Goal: Information Seeking & Learning: Check status

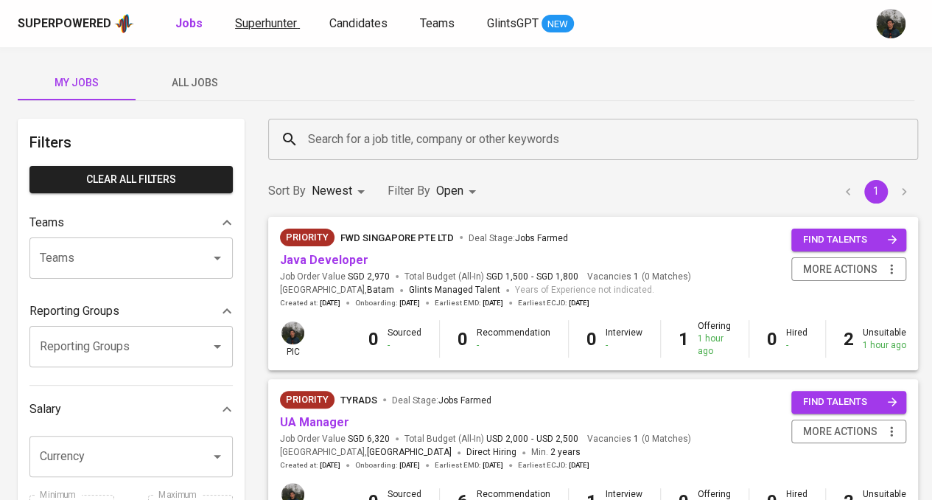
click at [268, 26] on span "Superhunter" at bounding box center [266, 23] width 62 height 14
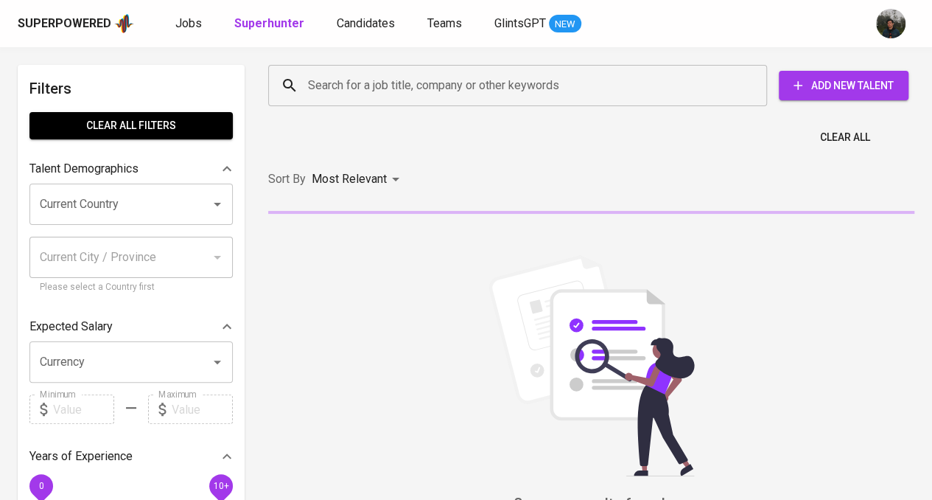
click at [349, 87] on input "Search for a job title, company or other keywords" at bounding box center [521, 86] width 434 height 28
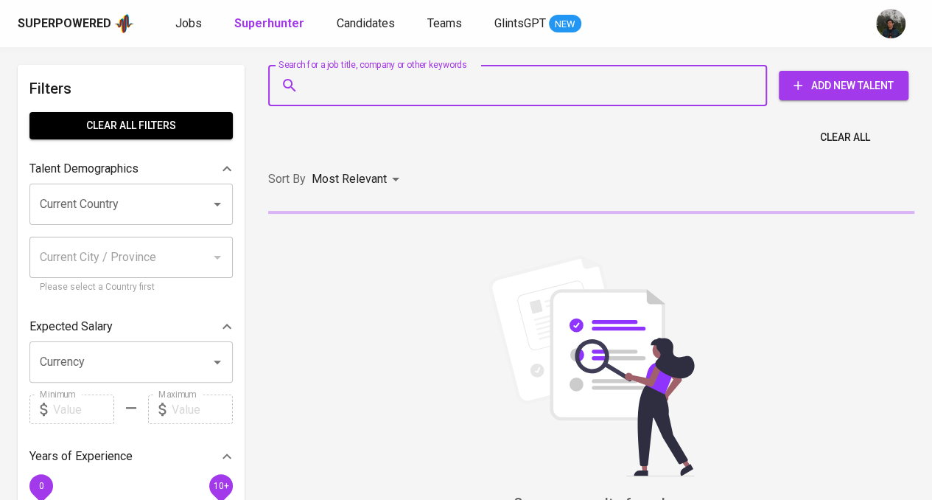
paste input "[EMAIL_ADDRESS][DOMAIN_NAME]"
type input "[EMAIL_ADDRESS][DOMAIN_NAME]"
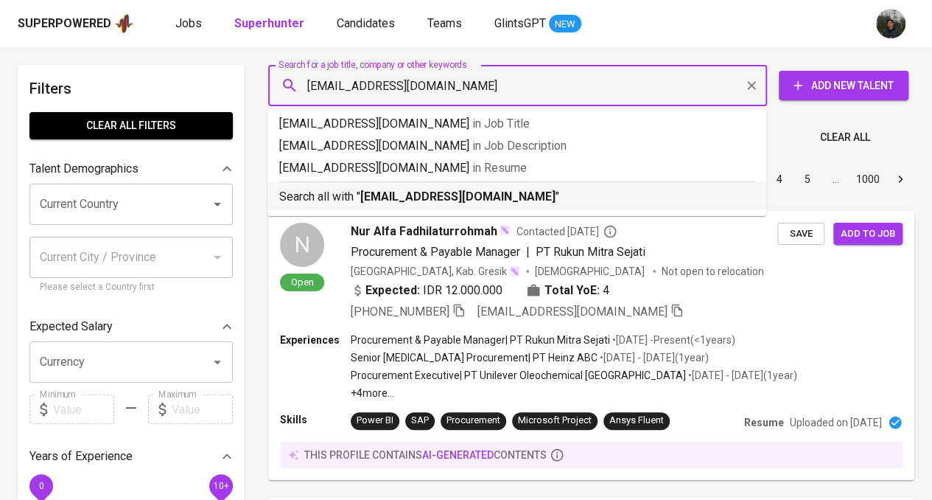
click at [470, 199] on b "[EMAIL_ADDRESS][DOMAIN_NAME]" at bounding box center [457, 196] width 195 height 14
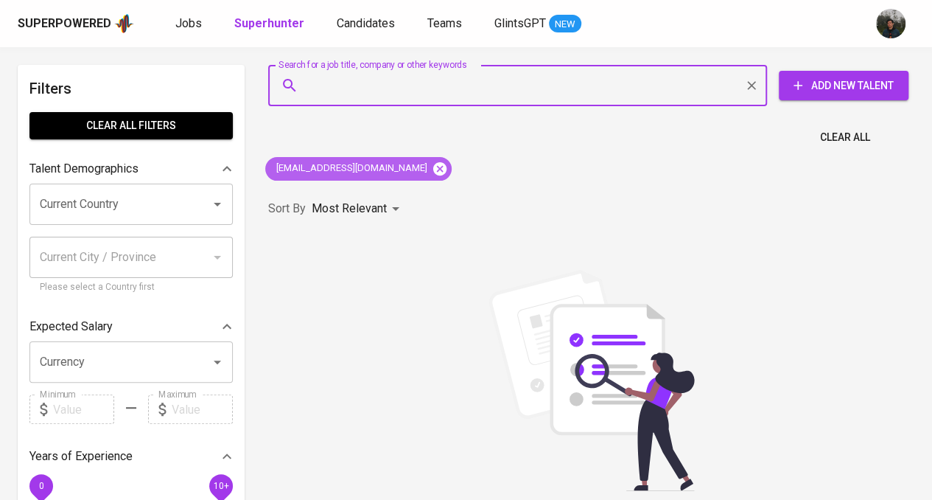
click at [433, 168] on icon at bounding box center [439, 167] width 13 height 13
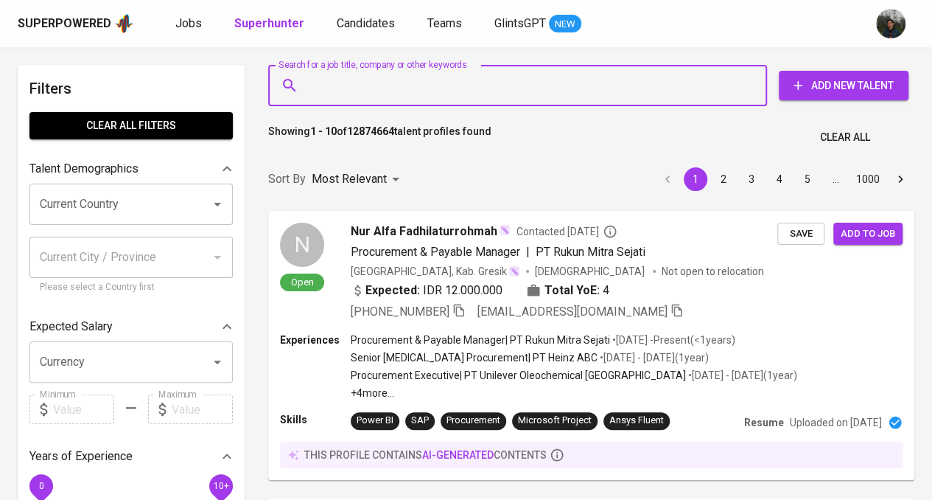
click at [394, 89] on input "Search for a job title, company or other keywords" at bounding box center [521, 86] width 434 height 28
paste input "[EMAIL_ADDRESS][DOMAIN_NAME]"
type input "[EMAIL_ADDRESS][DOMAIN_NAME]"
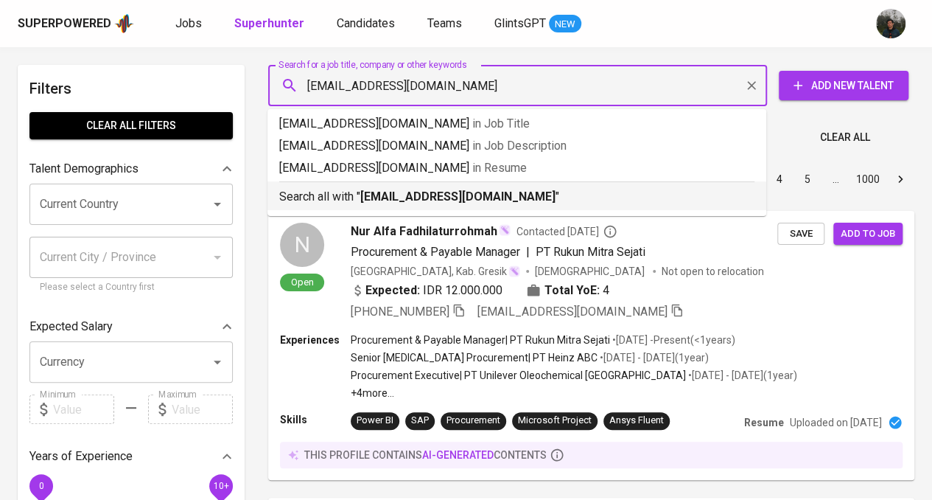
click at [394, 191] on b "[EMAIL_ADDRESS][DOMAIN_NAME]" at bounding box center [457, 196] width 195 height 14
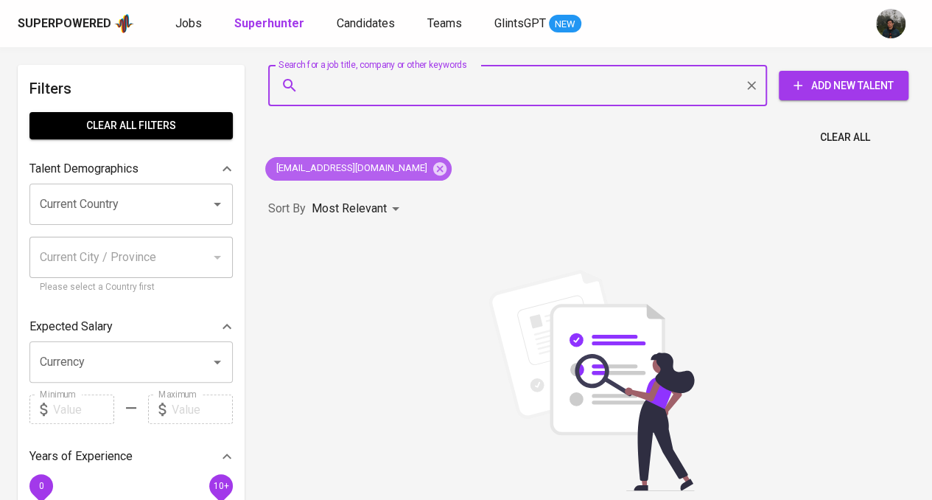
click at [373, 175] on span "[EMAIL_ADDRESS][DOMAIN_NAME]" at bounding box center [350, 168] width 171 height 14
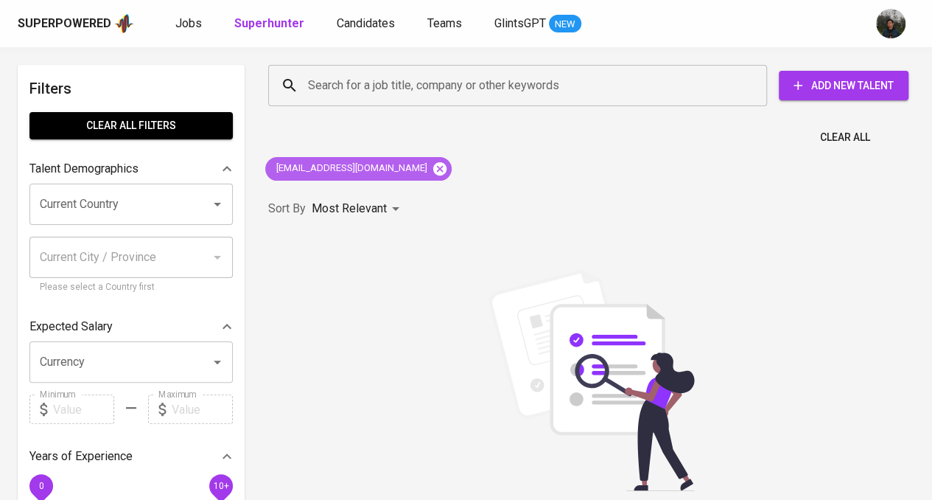
click at [433, 172] on icon at bounding box center [439, 167] width 13 height 13
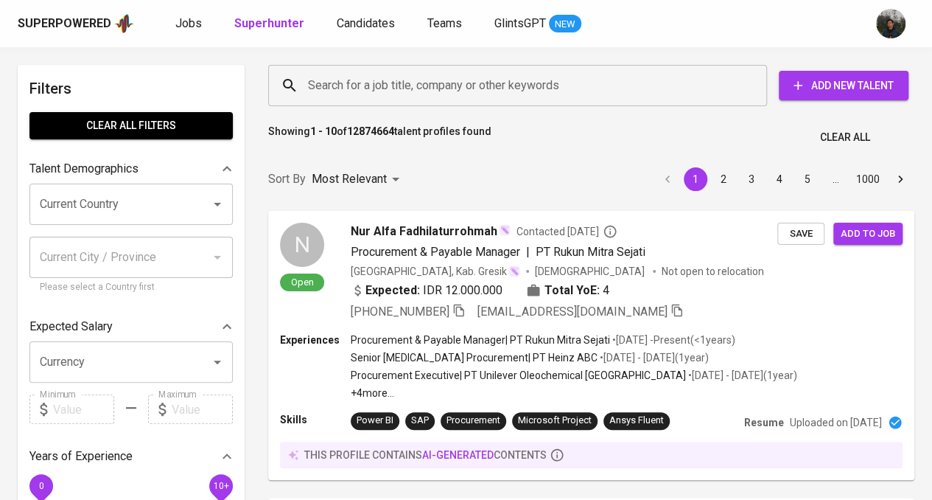
click at [405, 83] on input "Search for a job title, company or other keywords" at bounding box center [521, 86] width 434 height 28
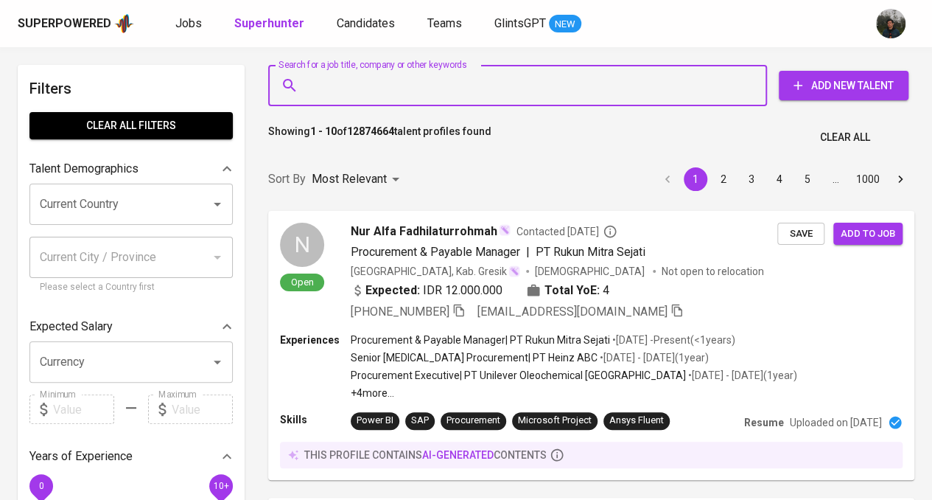
paste input "[DOMAIN_NAME][EMAIL_ADDRESS][DOMAIN_NAME]"
type input "[DOMAIN_NAME][EMAIL_ADDRESS][DOMAIN_NAME]"
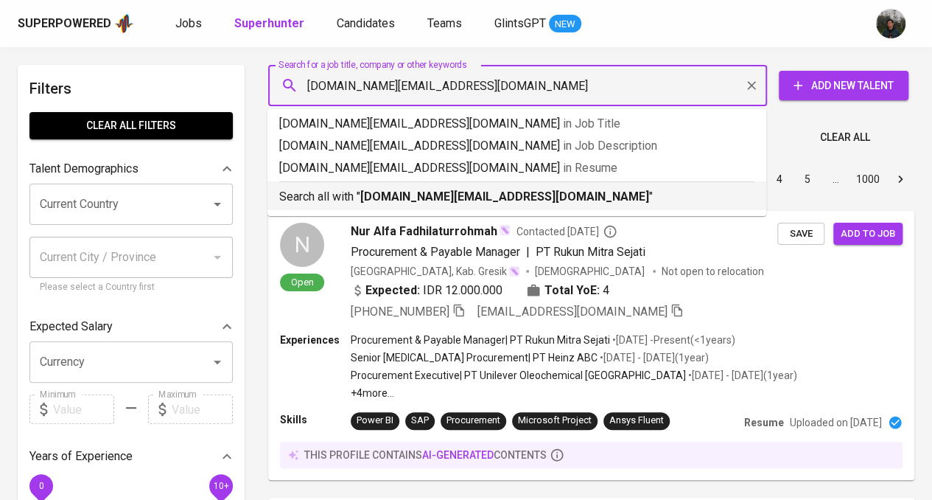
click at [413, 205] on p "Search all with " [DOMAIN_NAME][EMAIL_ADDRESS][DOMAIN_NAME] "" at bounding box center [516, 197] width 475 height 18
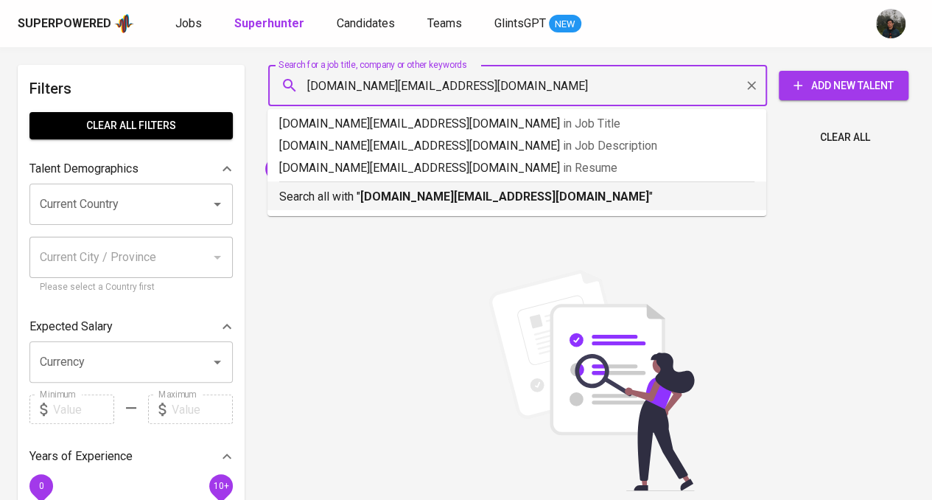
click at [425, 263] on div "Sorry, no results found. You can try the following : (1) Try again, and/or doub…" at bounding box center [591, 432] width 664 height 402
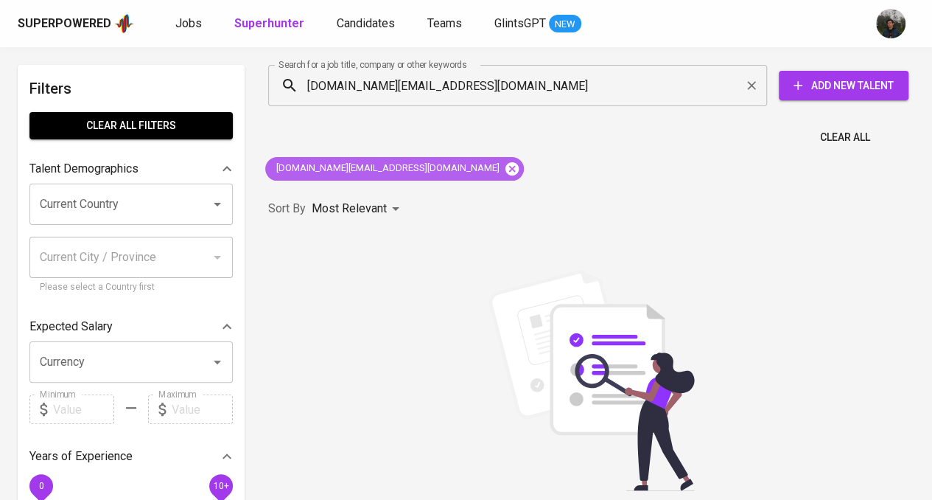
click at [506, 164] on icon at bounding box center [512, 167] width 13 height 13
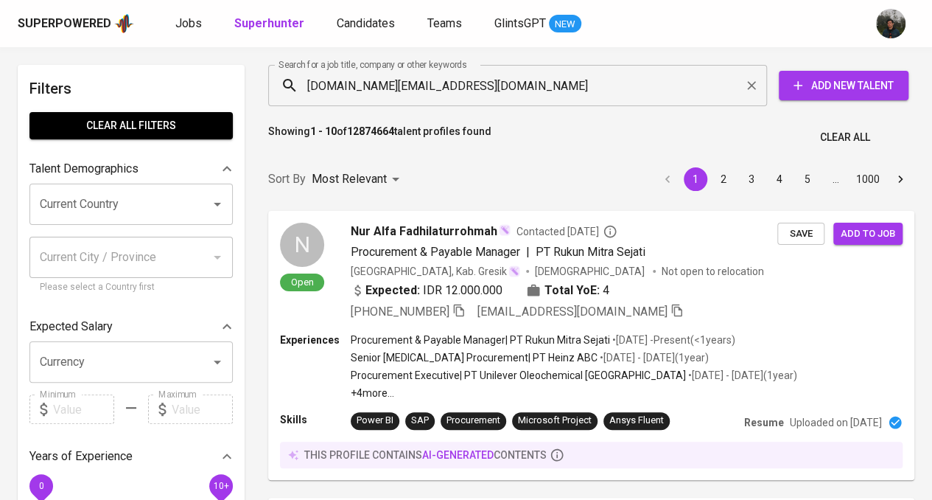
click at [315, 86] on input "[DOMAIN_NAME][EMAIL_ADDRESS][DOMAIN_NAME]" at bounding box center [521, 86] width 434 height 28
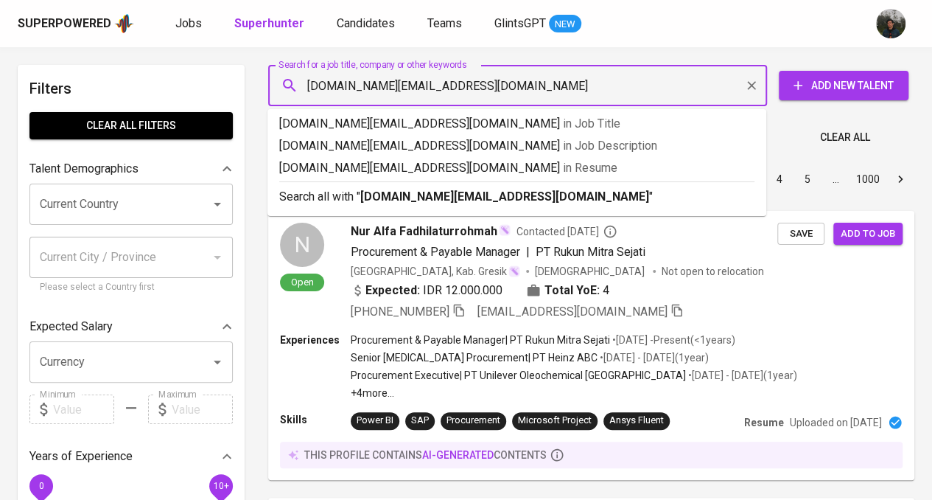
type input "[DOMAIN_NAME][EMAIL_ADDRESS][DOMAIN_NAME]"
click at [519, 189] on p "Search all with " [DOMAIN_NAME][EMAIL_ADDRESS][DOMAIN_NAME] "" at bounding box center [516, 197] width 475 height 18
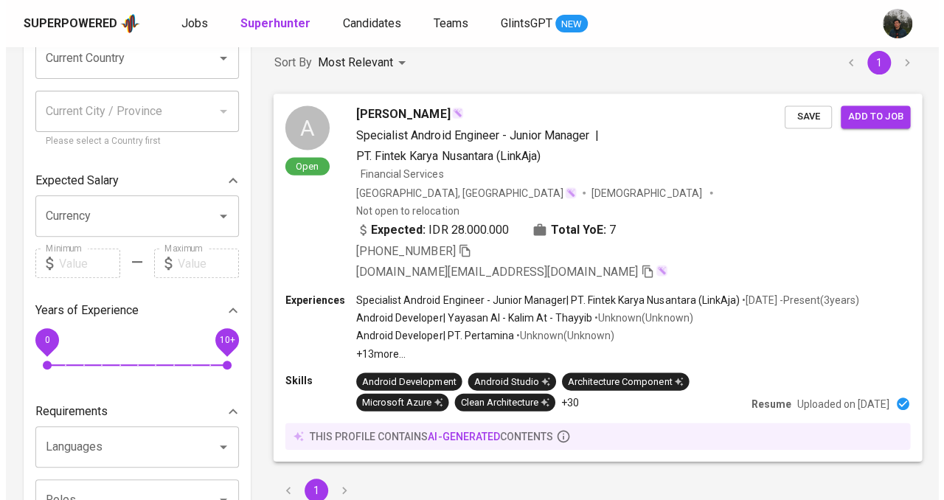
scroll to position [147, 0]
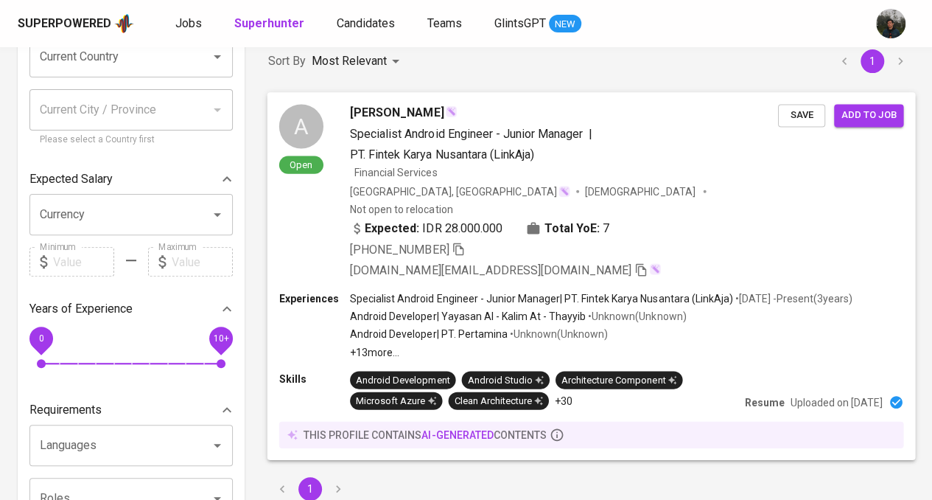
click at [702, 151] on div "Specialist Android Engineer - Junior Manager | PT. Fintek Karya Nusantara (Link…" at bounding box center [564, 144] width 428 height 38
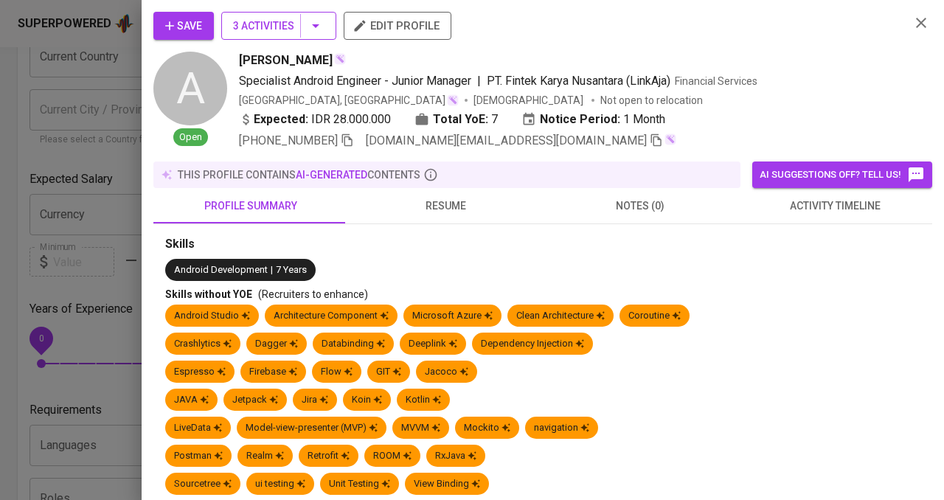
click at [279, 36] on button "3 Activities" at bounding box center [278, 26] width 115 height 28
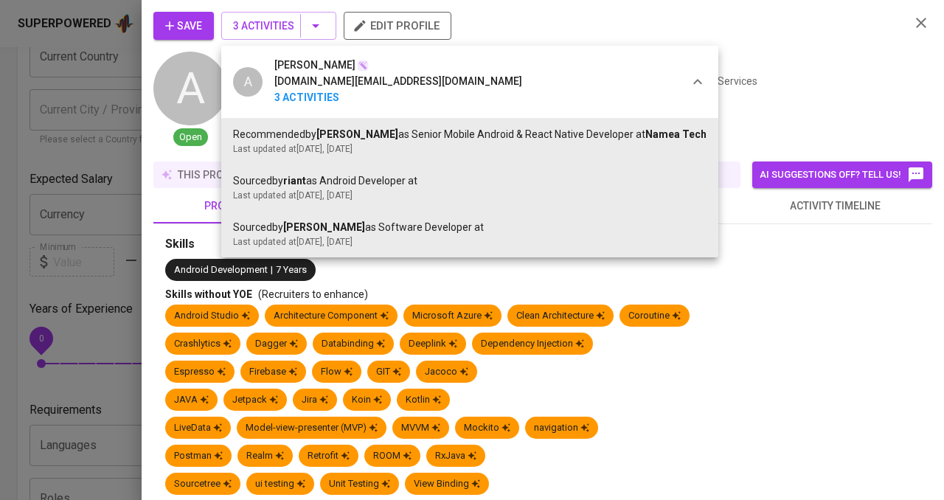
click at [858, 104] on div at bounding box center [472, 250] width 944 height 500
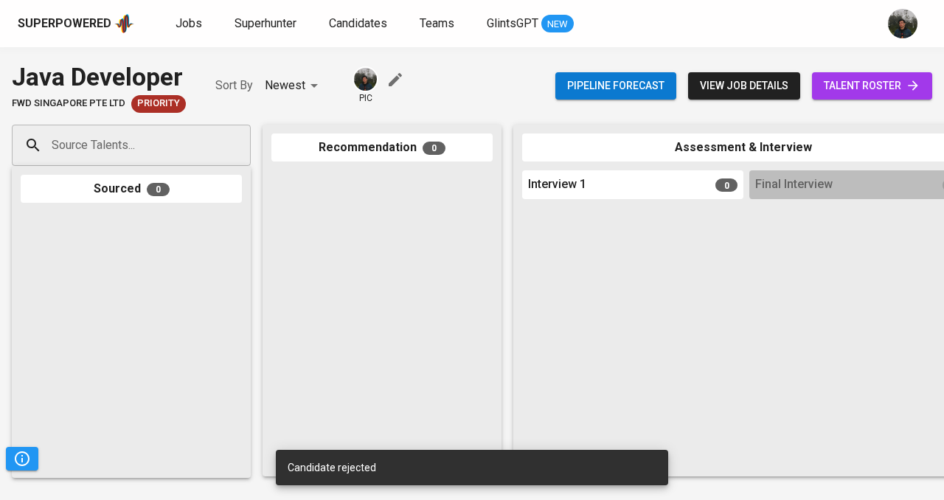
scroll to position [0, 812]
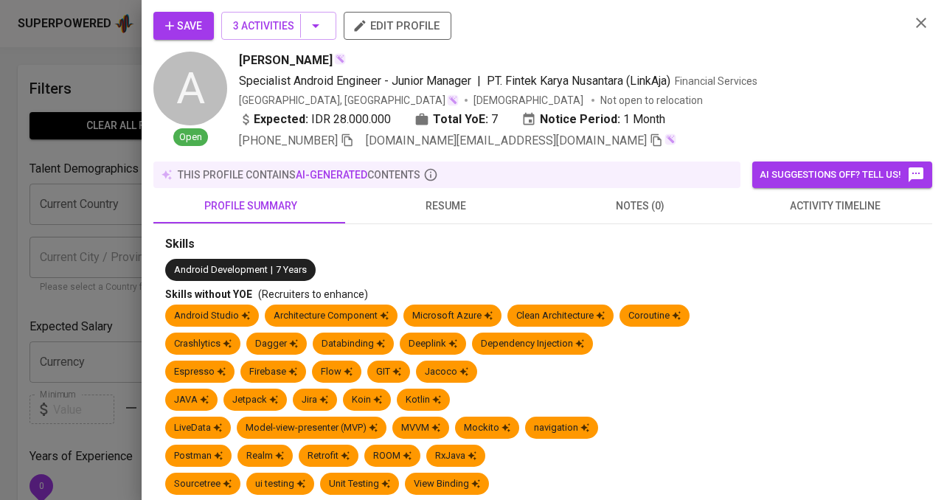
scroll to position [147, 0]
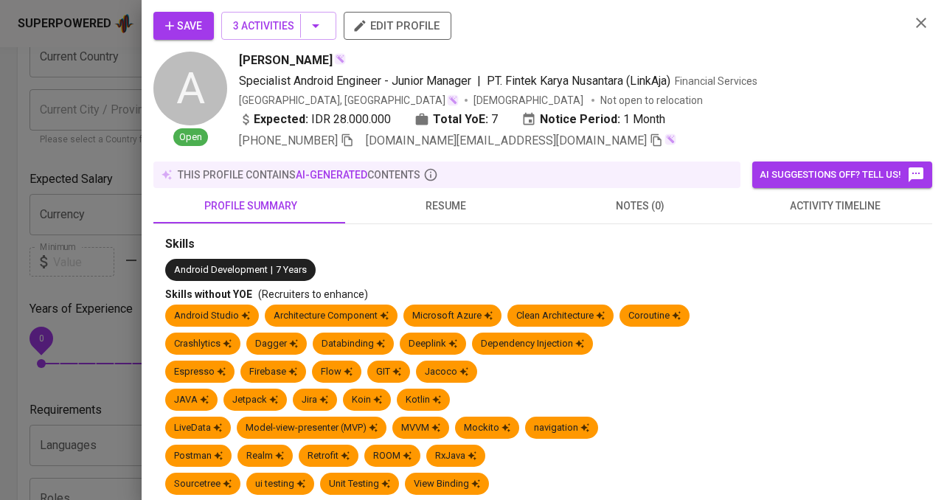
click at [269, 10] on div "Save 3 Activities edit profile A Open Asadurrahman Alqayyim Specialist Android …" at bounding box center [543, 250] width 802 height 500
click at [290, 23] on span "3 Activities" at bounding box center [278, 26] width 91 height 18
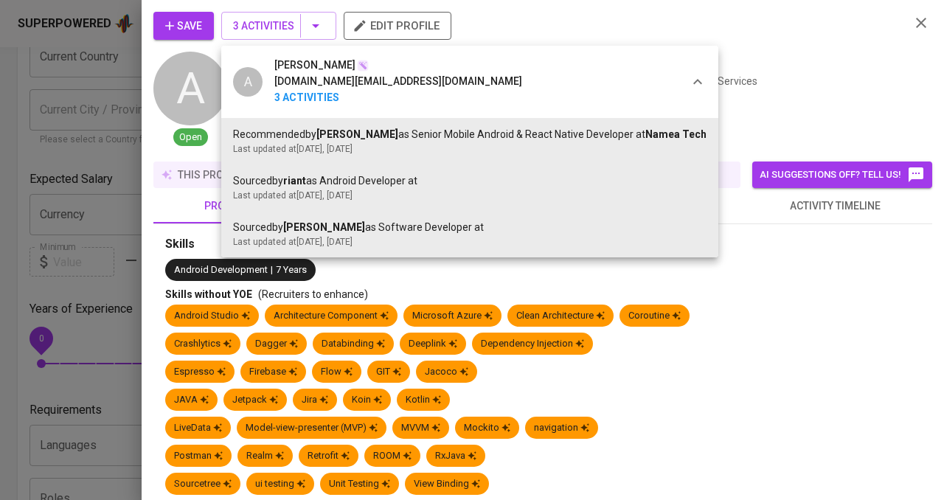
click at [696, 33] on div at bounding box center [472, 250] width 944 height 500
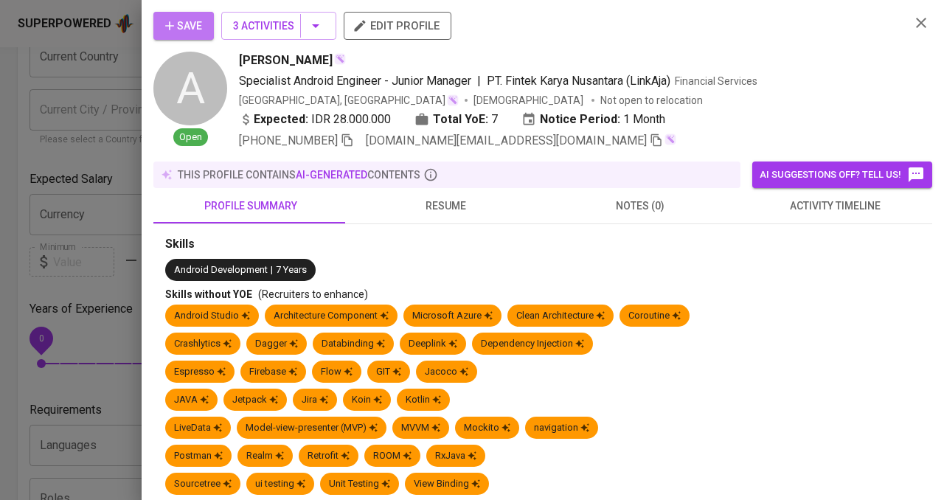
click at [190, 19] on span "Save" at bounding box center [183, 26] width 37 height 18
click at [353, 142] on icon "button" at bounding box center [347, 139] width 13 height 13
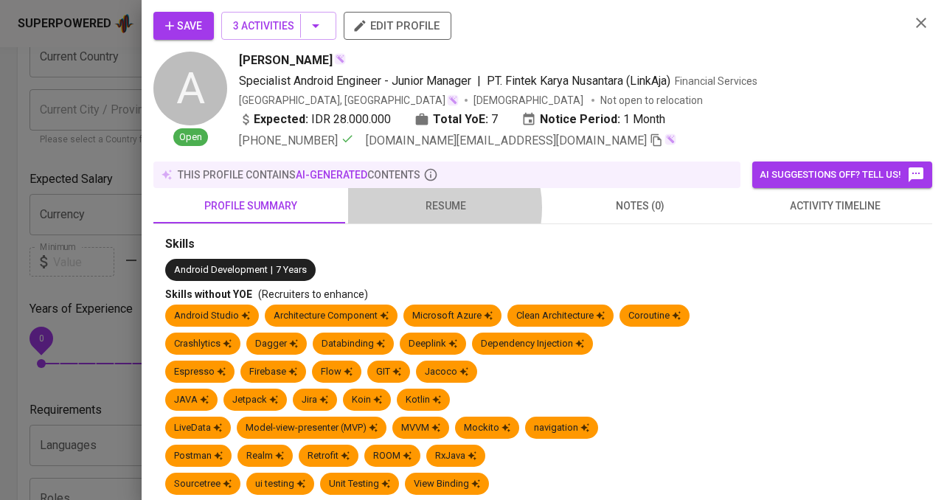
click at [430, 207] on span "resume" at bounding box center [445, 206] width 177 height 18
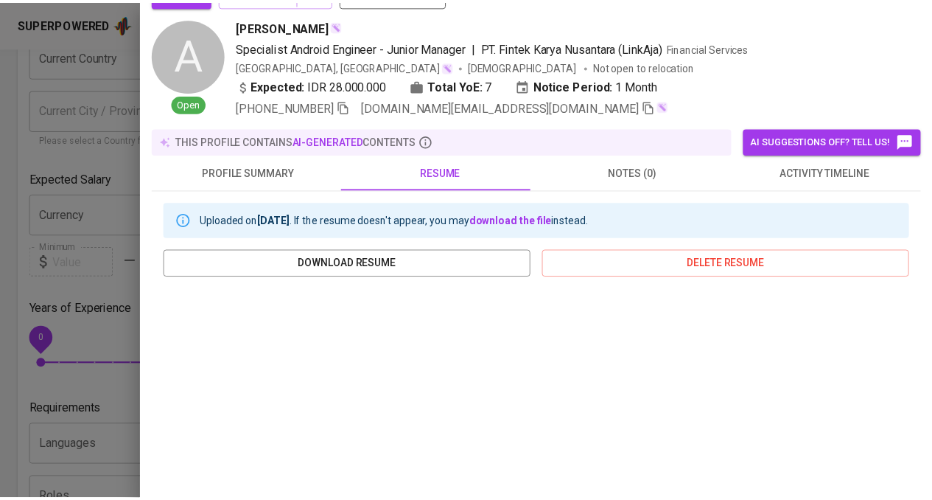
scroll to position [0, 0]
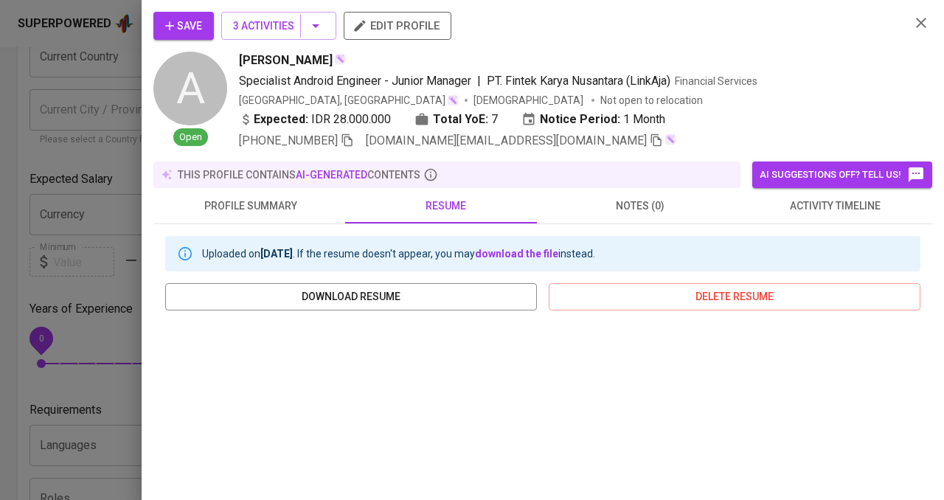
click at [912, 24] on icon "button" at bounding box center [921, 23] width 18 height 18
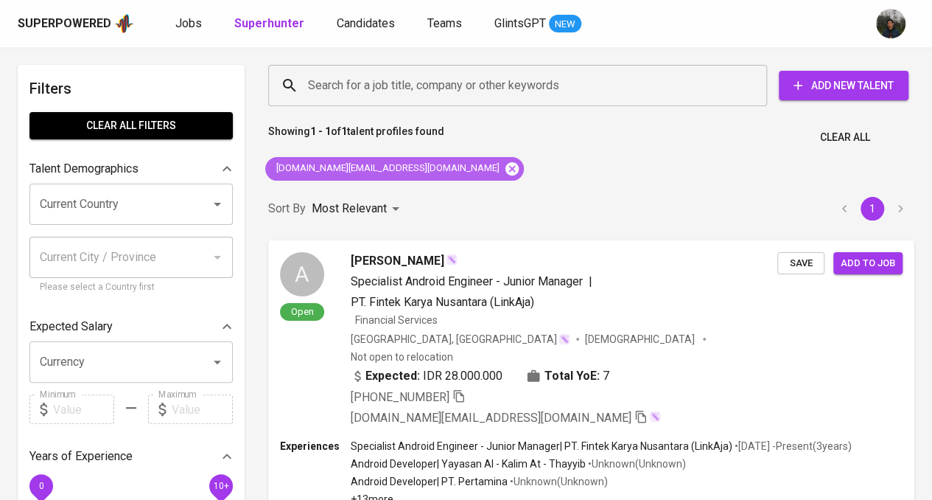
click at [504, 166] on icon at bounding box center [512, 169] width 16 height 16
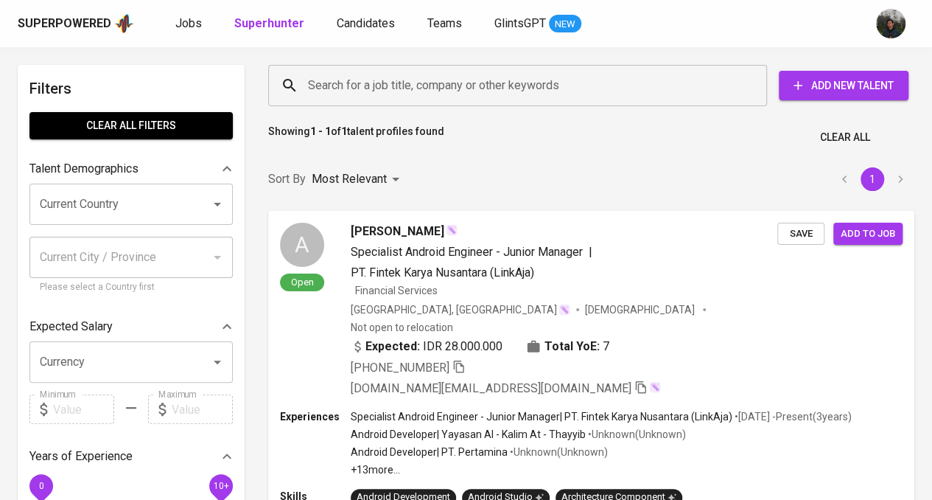
click at [464, 81] on input "Search for a job title, company or other keywords" at bounding box center [521, 86] width 434 height 28
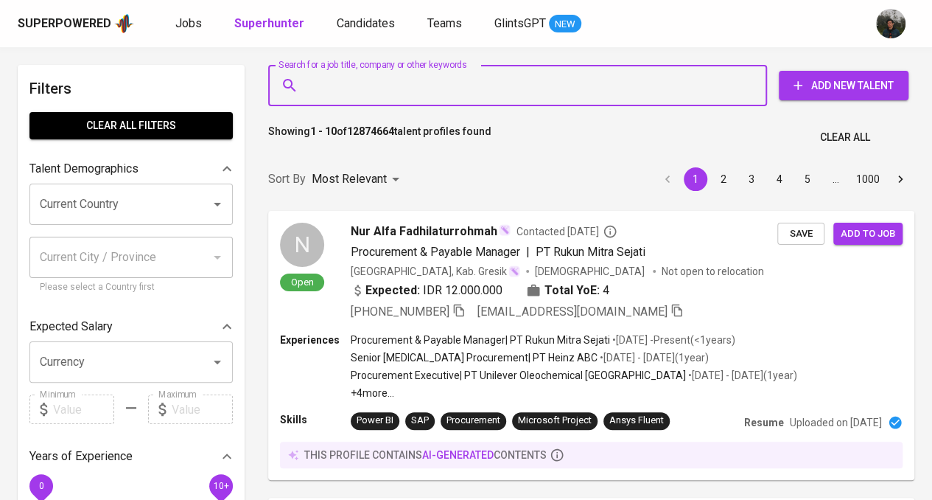
paste input "myspoonart@gmail.com"
type input "myspoonart@gmail.com"
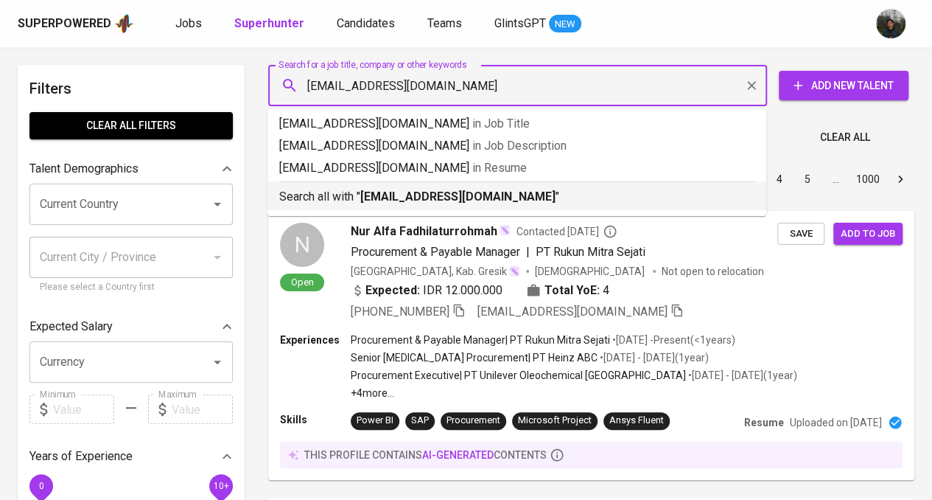
drag, startPoint x: 441, startPoint y: 188, endPoint x: 798, endPoint y: 157, distance: 358.1
click at [441, 186] on div "Search all with " myspoonart@gmail.com "" at bounding box center [516, 193] width 475 height 24
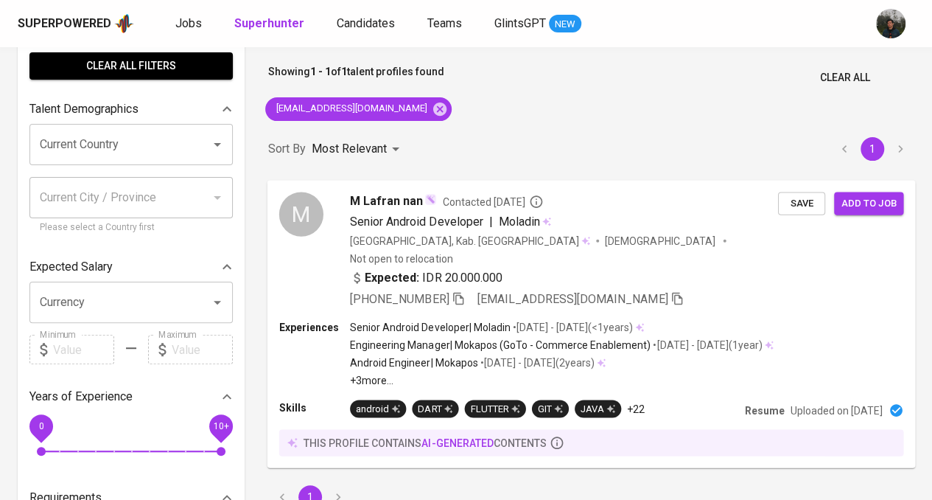
scroll to position [74, 0]
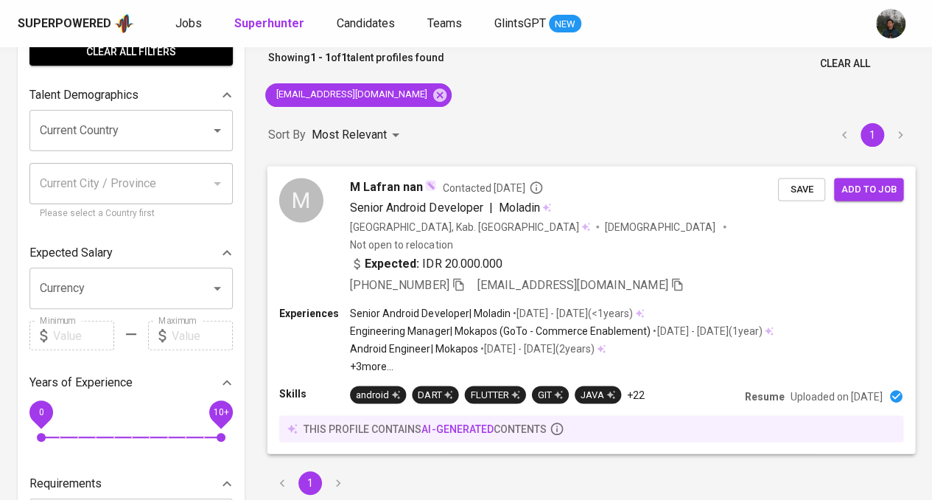
click at [717, 220] on div "Indonesia, Kab. Bantul Male Not open to relocation" at bounding box center [564, 235] width 428 height 32
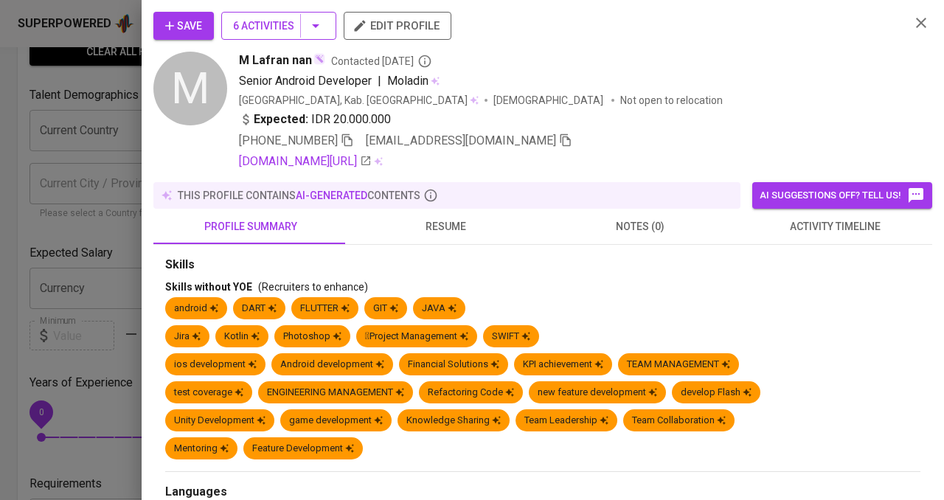
click at [269, 17] on span "6 Activities" at bounding box center [278, 26] width 91 height 18
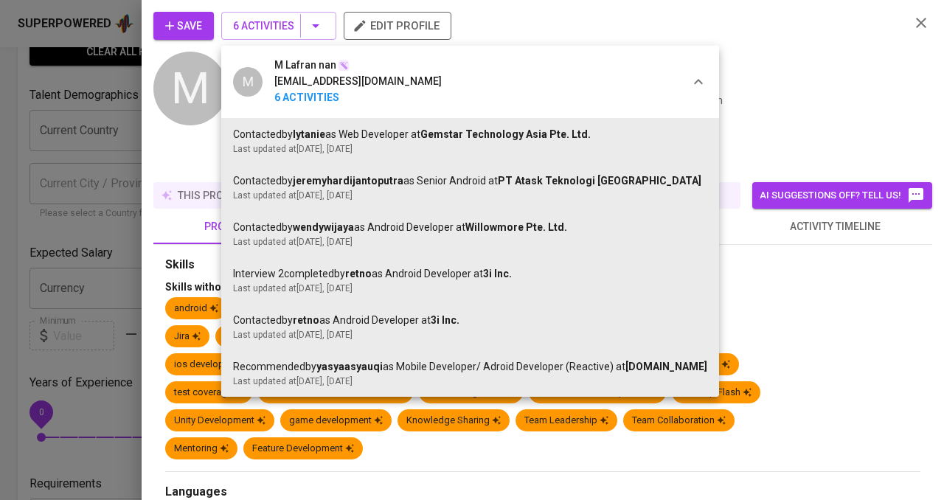
click at [767, 57] on div at bounding box center [472, 250] width 944 height 500
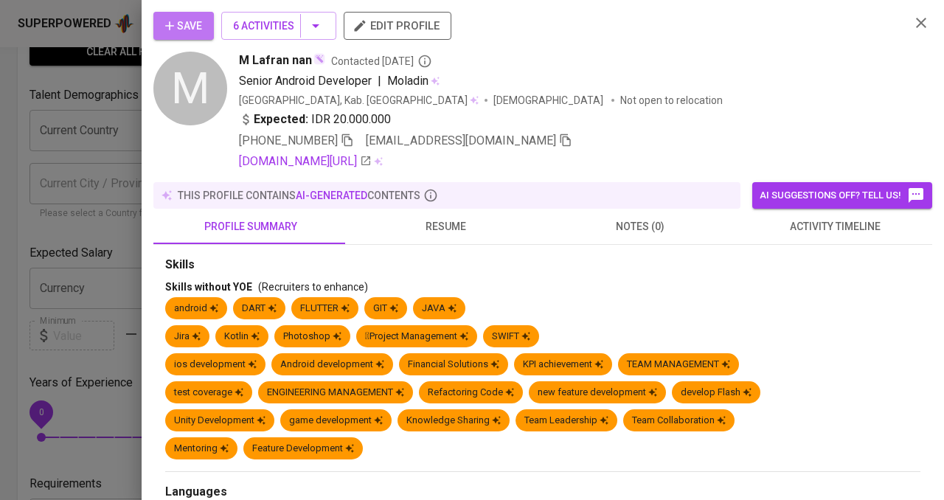
click at [195, 25] on span "Save" at bounding box center [183, 26] width 37 height 18
click at [352, 140] on icon "button" at bounding box center [347, 140] width 10 height 13
click at [180, 33] on span "Save" at bounding box center [183, 26] width 37 height 18
click at [116, 161] on div at bounding box center [472, 250] width 944 height 500
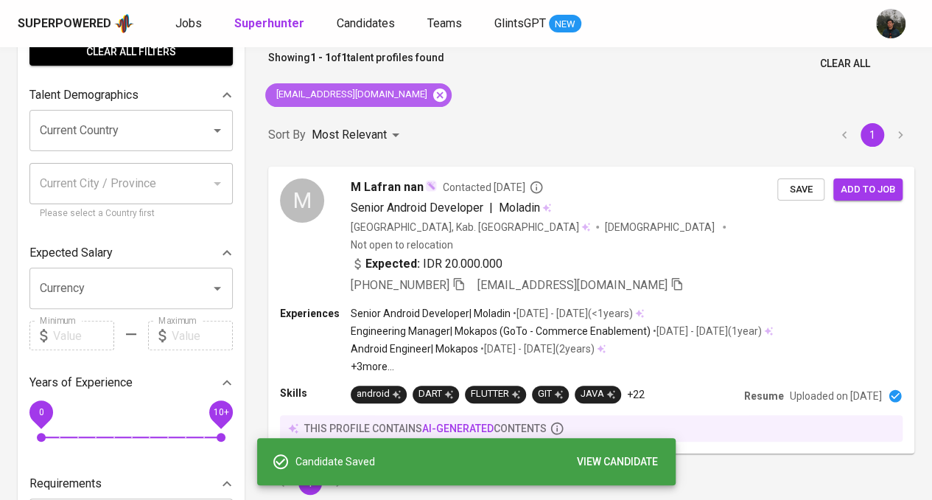
click at [433, 95] on icon at bounding box center [439, 94] width 13 height 13
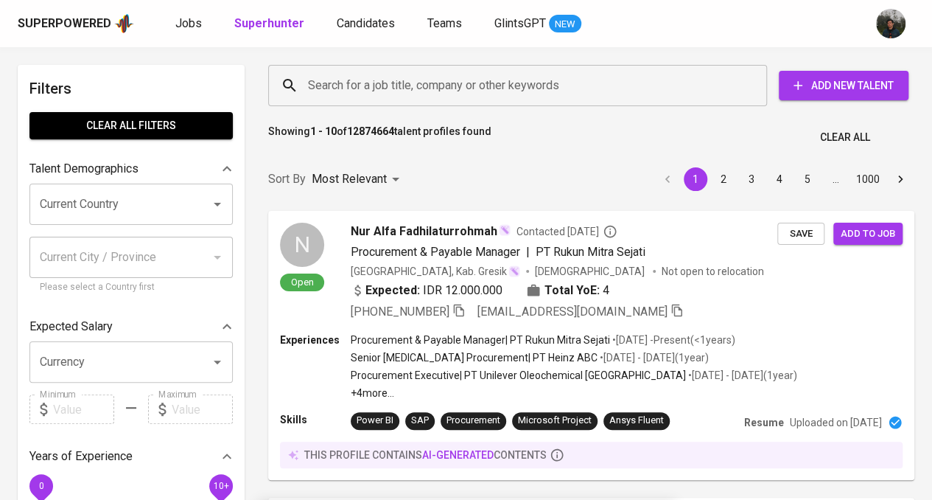
click at [483, 107] on div "Search for a job title, company or other keywords Search for a job title, compa…" at bounding box center [588, 85] width 646 height 47
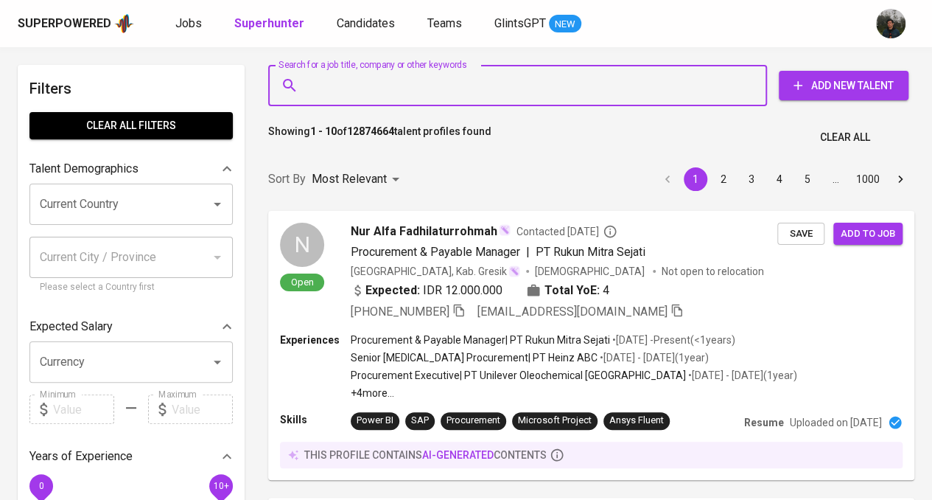
click at [488, 89] on input "Search for a job title, company or other keywords" at bounding box center [521, 86] width 434 height 28
paste input "black.star_1207@yahoo.com"
type input "black.star_1207@yahoo.com"
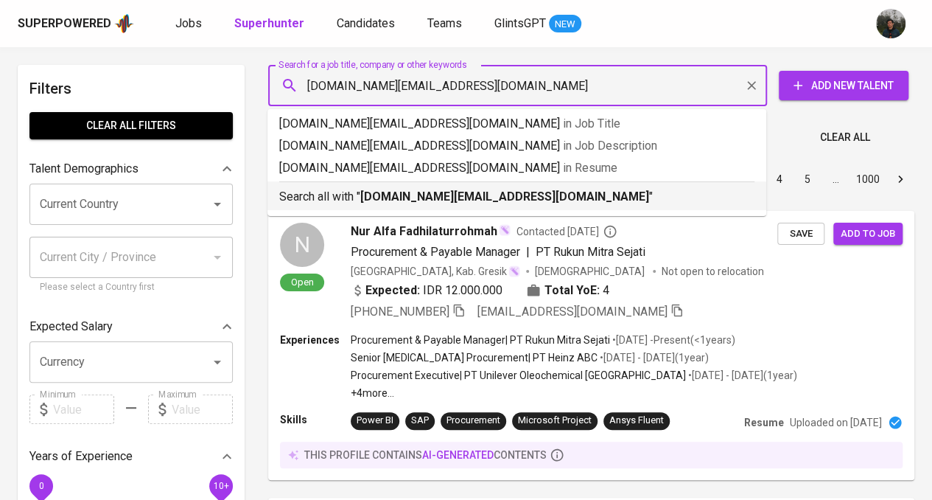
drag, startPoint x: 441, startPoint y: 190, endPoint x: 680, endPoint y: 198, distance: 239.0
click at [442, 190] on b "black.star_1207@yahoo.com" at bounding box center [504, 196] width 289 height 14
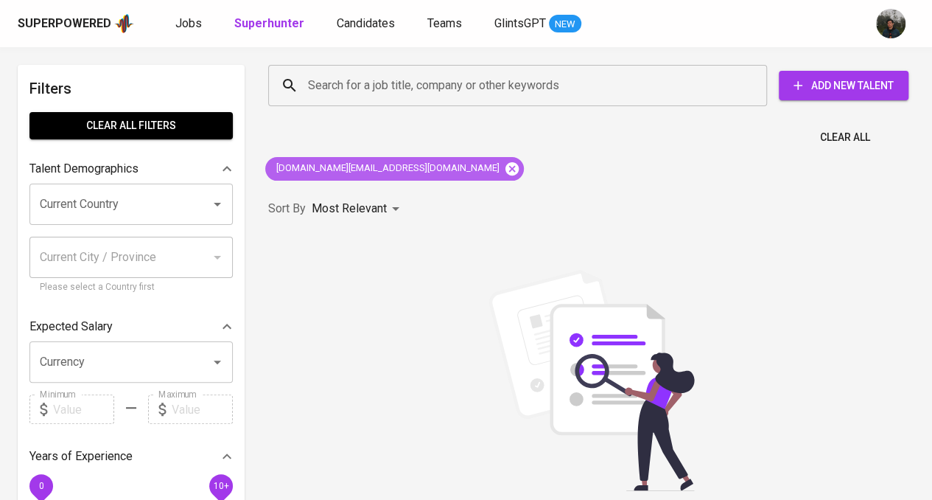
click at [504, 169] on icon at bounding box center [512, 169] width 16 height 16
